Goal: Task Accomplishment & Management: Use online tool/utility

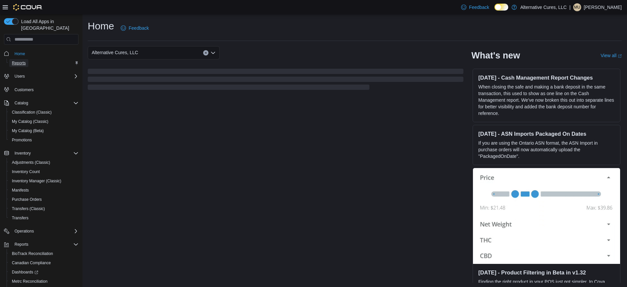
click at [16, 60] on span "Reports" at bounding box center [19, 62] width 14 height 5
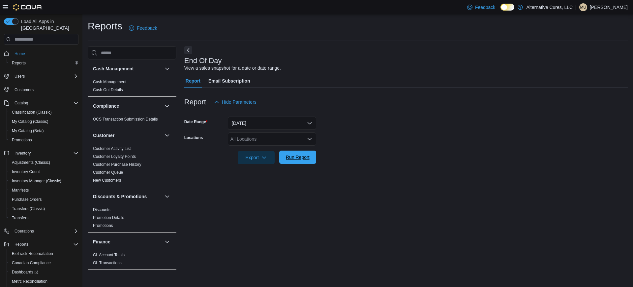
click at [299, 158] on span "Run Report" at bounding box center [298, 157] width 24 height 7
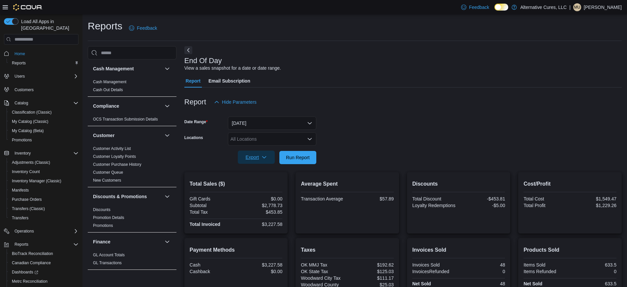
click at [252, 155] on span "Export" at bounding box center [256, 156] width 29 height 13
click at [252, 184] on span "Export to Pdf" at bounding box center [257, 183] width 30 height 5
